Goal: Task Accomplishment & Management: Manage account settings

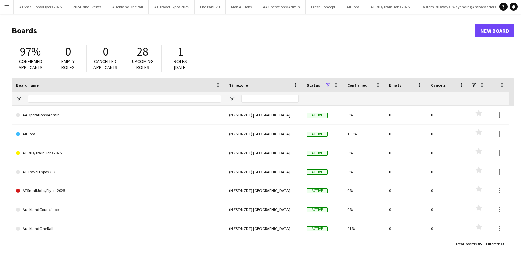
click at [7, 5] on app-icon "Menu" at bounding box center [6, 6] width 5 height 5
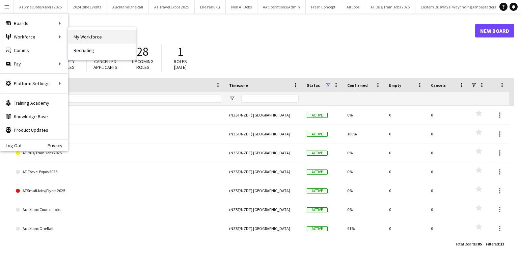
click at [90, 37] on link "My Workforce" at bounding box center [101, 36] width 67 height 13
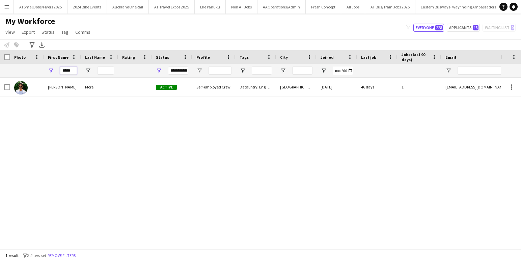
click at [75, 70] on input "*****" at bounding box center [68, 70] width 17 height 8
type input "*"
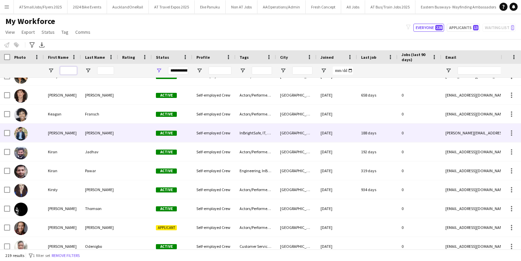
scroll to position [1629, 0]
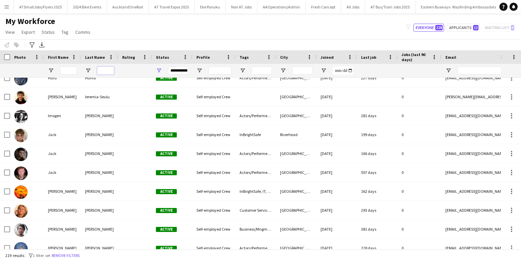
click at [104, 69] on input "Last Name Filter Input" at bounding box center [105, 70] width 17 height 8
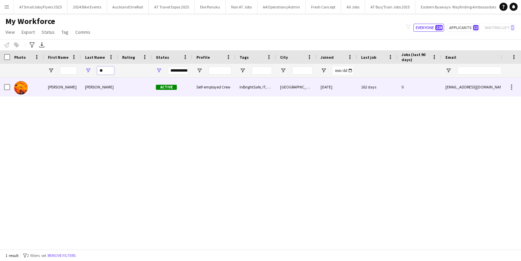
type input "**"
click at [136, 85] on div at bounding box center [135, 87] width 34 height 19
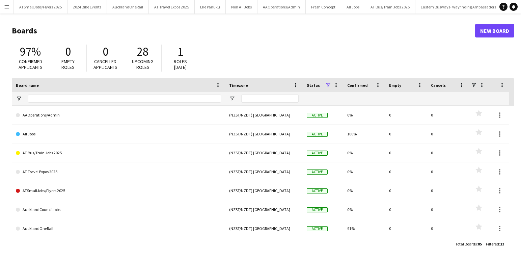
click at [7, 5] on app-icon "Menu" at bounding box center [6, 6] width 5 height 5
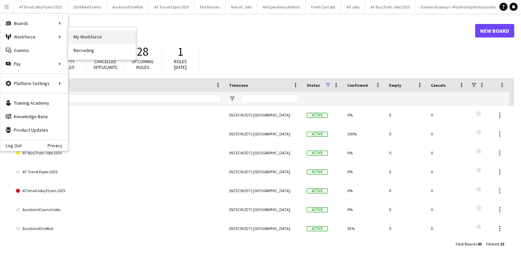
click at [90, 36] on link "My Workforce" at bounding box center [101, 36] width 67 height 13
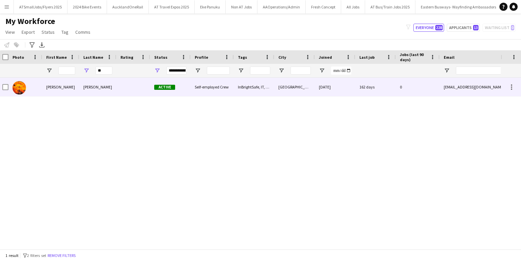
click at [140, 85] on div at bounding box center [133, 87] width 34 height 19
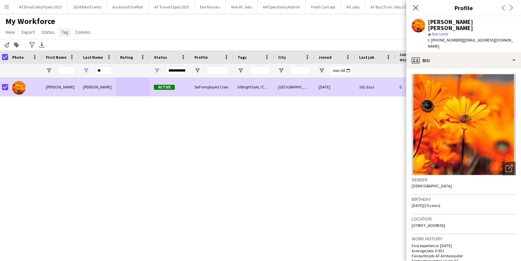
click at [64, 31] on span "Tag" at bounding box center [64, 32] width 7 height 6
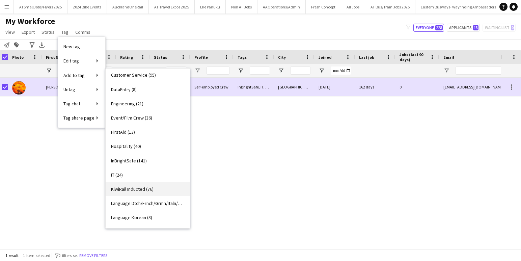
click at [138, 191] on span "KiwiRail Inducted (76)" at bounding box center [132, 189] width 43 height 6
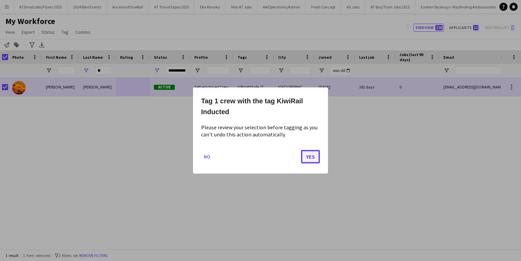
click at [312, 157] on button "Yes" at bounding box center [310, 156] width 19 height 13
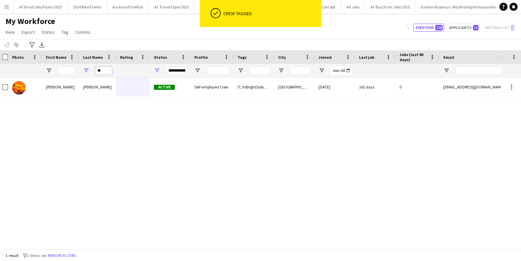
click at [106, 70] on input "**" at bounding box center [103, 70] width 17 height 8
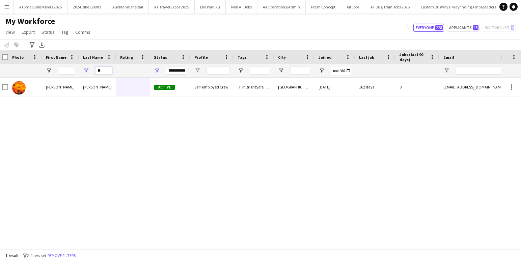
type input "*"
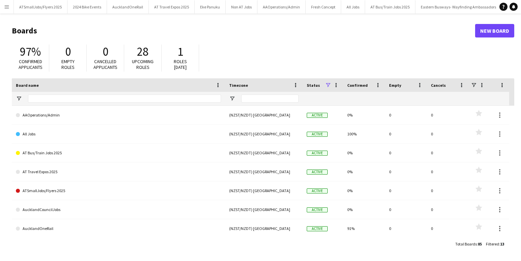
click at [8, 6] on app-icon "Menu" at bounding box center [6, 6] width 5 height 5
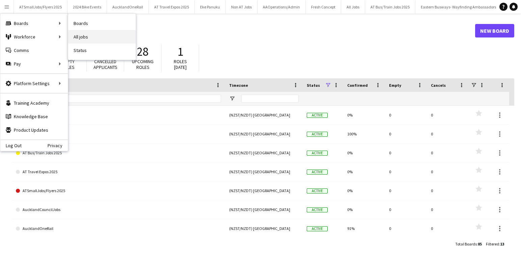
click at [88, 36] on link "All jobs" at bounding box center [101, 36] width 67 height 13
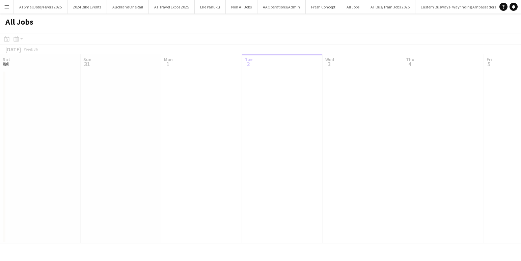
scroll to position [0, 161]
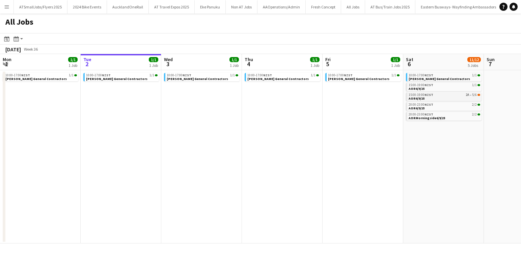
click at [458, 96] on div "15:00-19:00 NZST 2A • 5/6" at bounding box center [445, 94] width 72 height 3
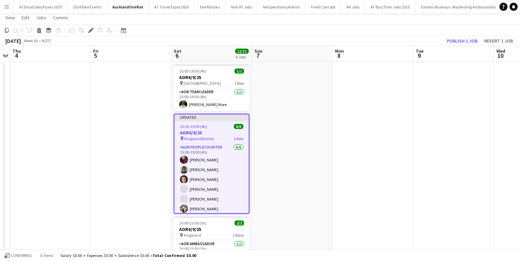
scroll to position [4, 0]
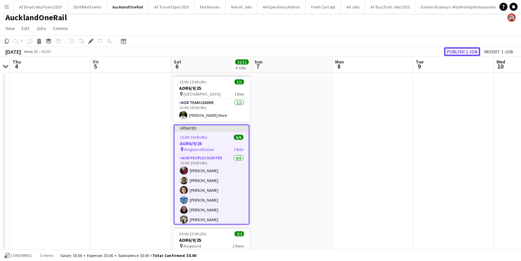
click at [463, 50] on button "Publish 1 job" at bounding box center [462, 51] width 36 height 9
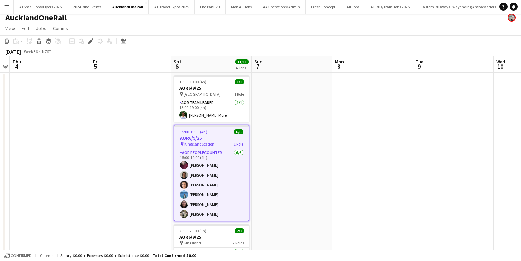
click at [205, 67] on app-board-header-date "Sat 6 11/11 4 Jobs" at bounding box center [211, 64] width 81 height 16
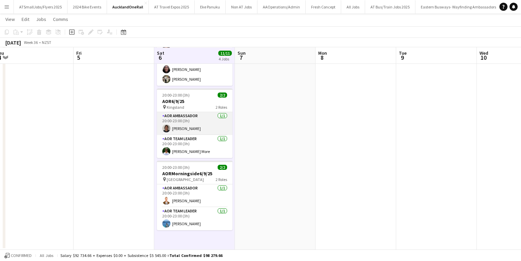
scroll to position [0, 252]
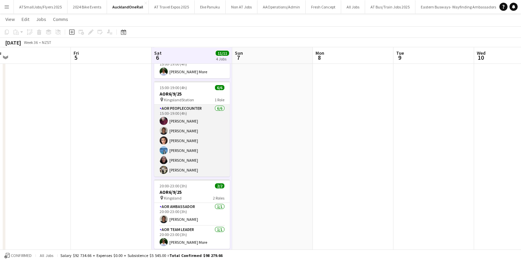
click at [191, 131] on app-card-role "AOR PeopleCounter 6/6 15:00-19:00 (4h) Julia Leathwick Leah Bristow Aleisha Wal…" at bounding box center [192, 141] width 76 height 72
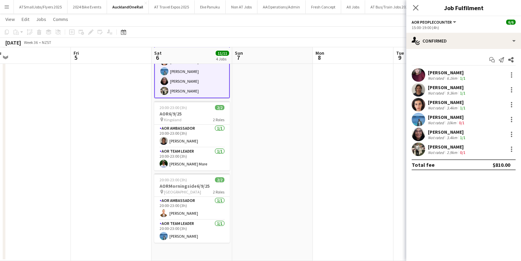
scroll to position [131, 0]
